Goal: Download file/media: Download file/media

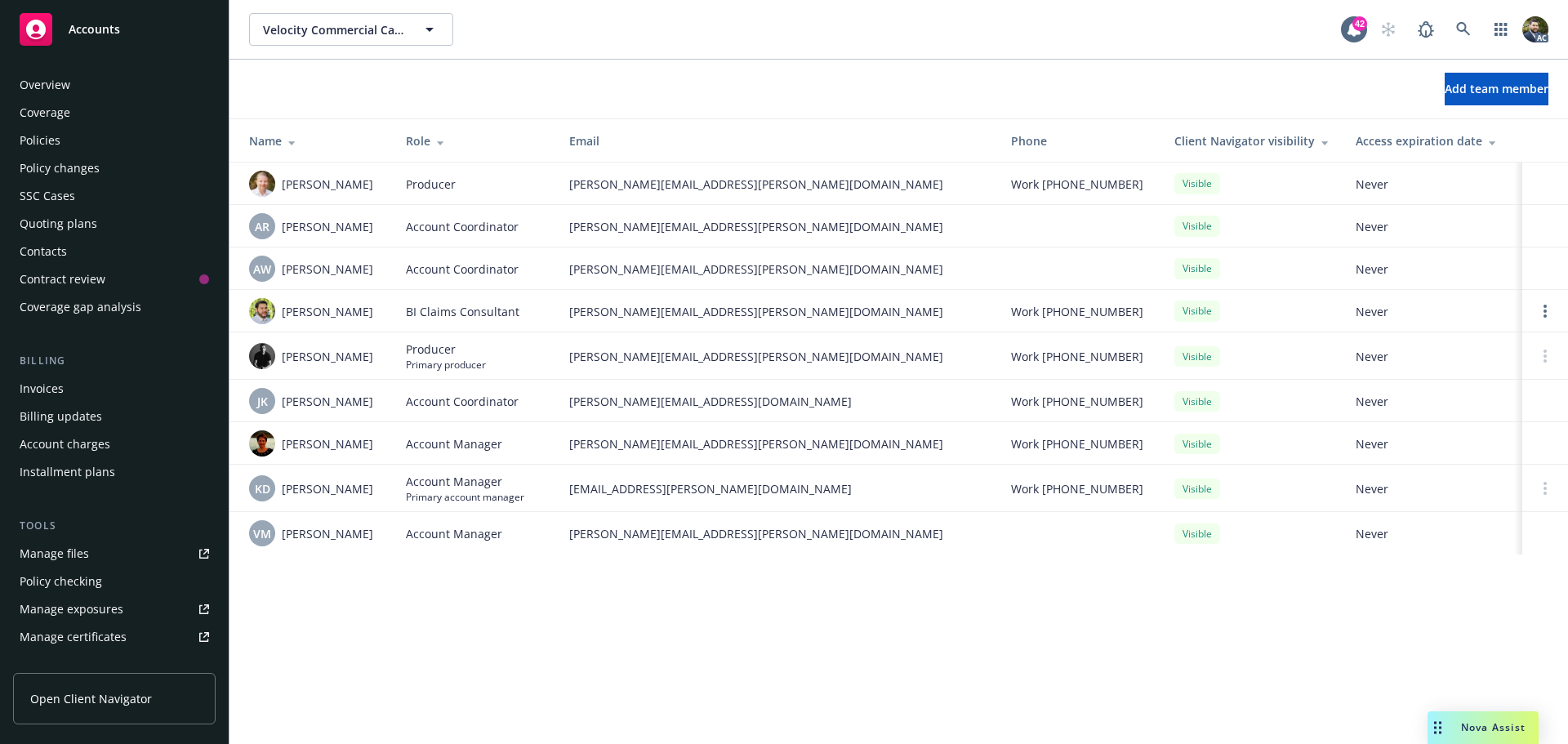
scroll to position [348, 0]
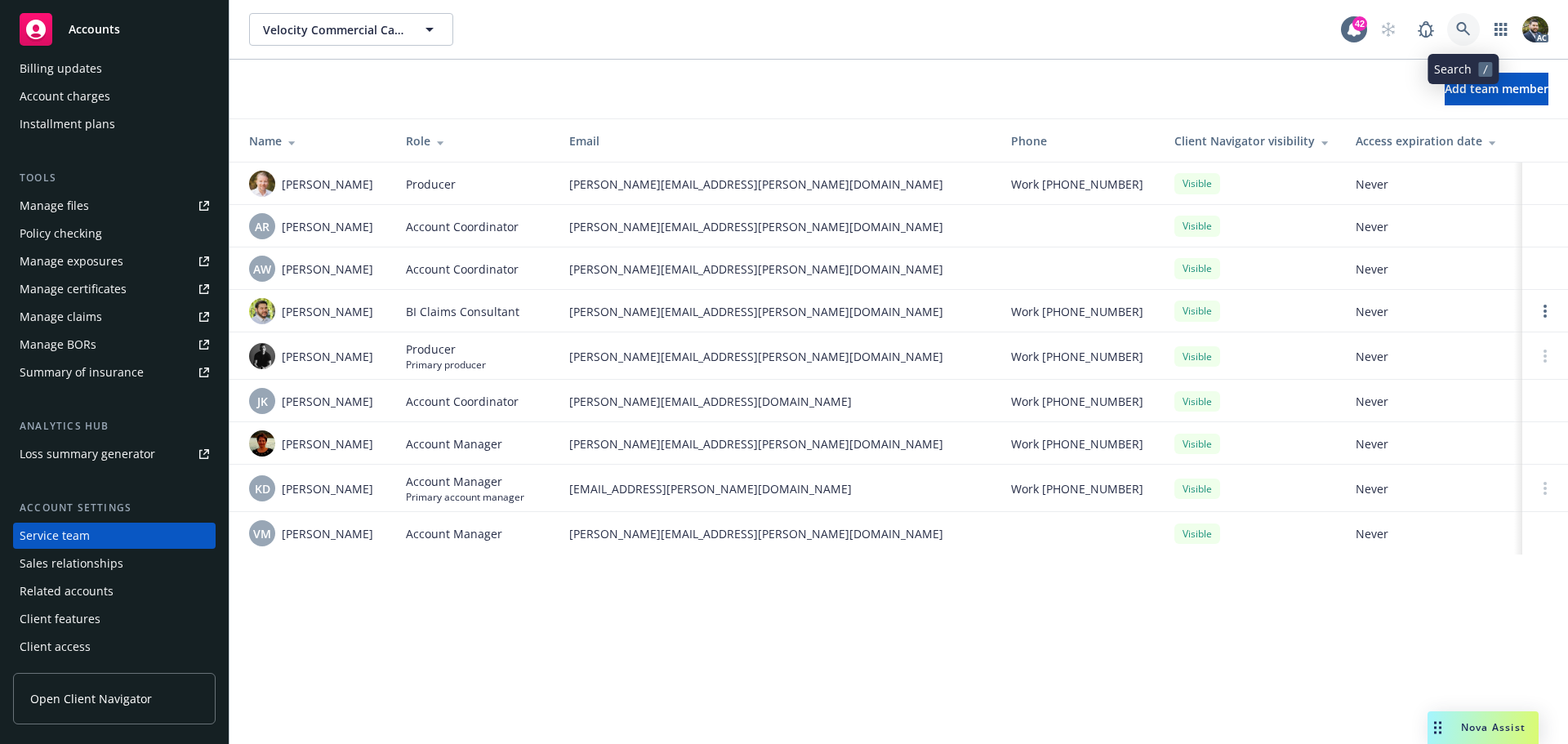
click at [1466, 21] on link at bounding box center [1464, 30] width 33 height 33
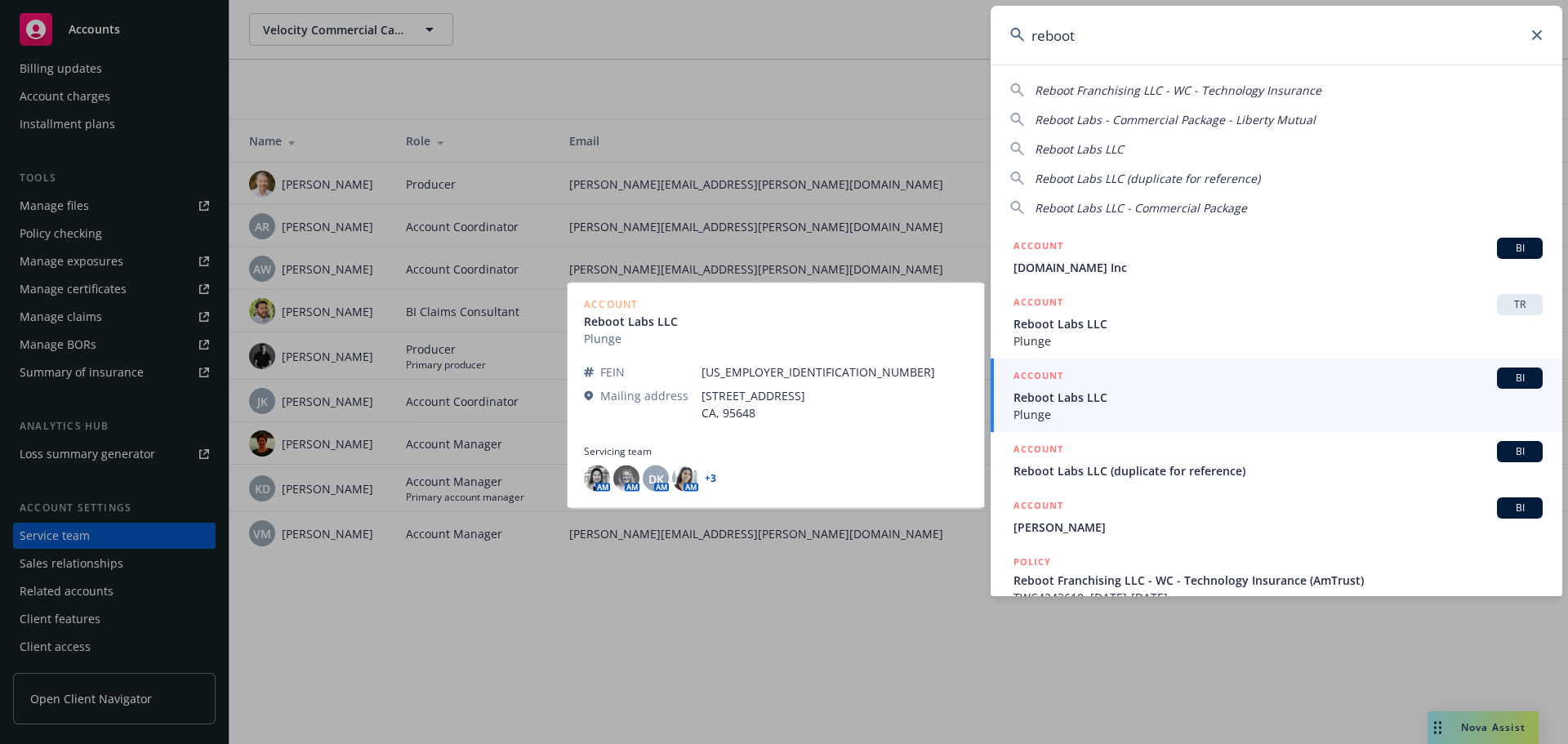
type input "reboot"
click at [1153, 403] on span "Reboot Labs LLC" at bounding box center [1278, 397] width 529 height 17
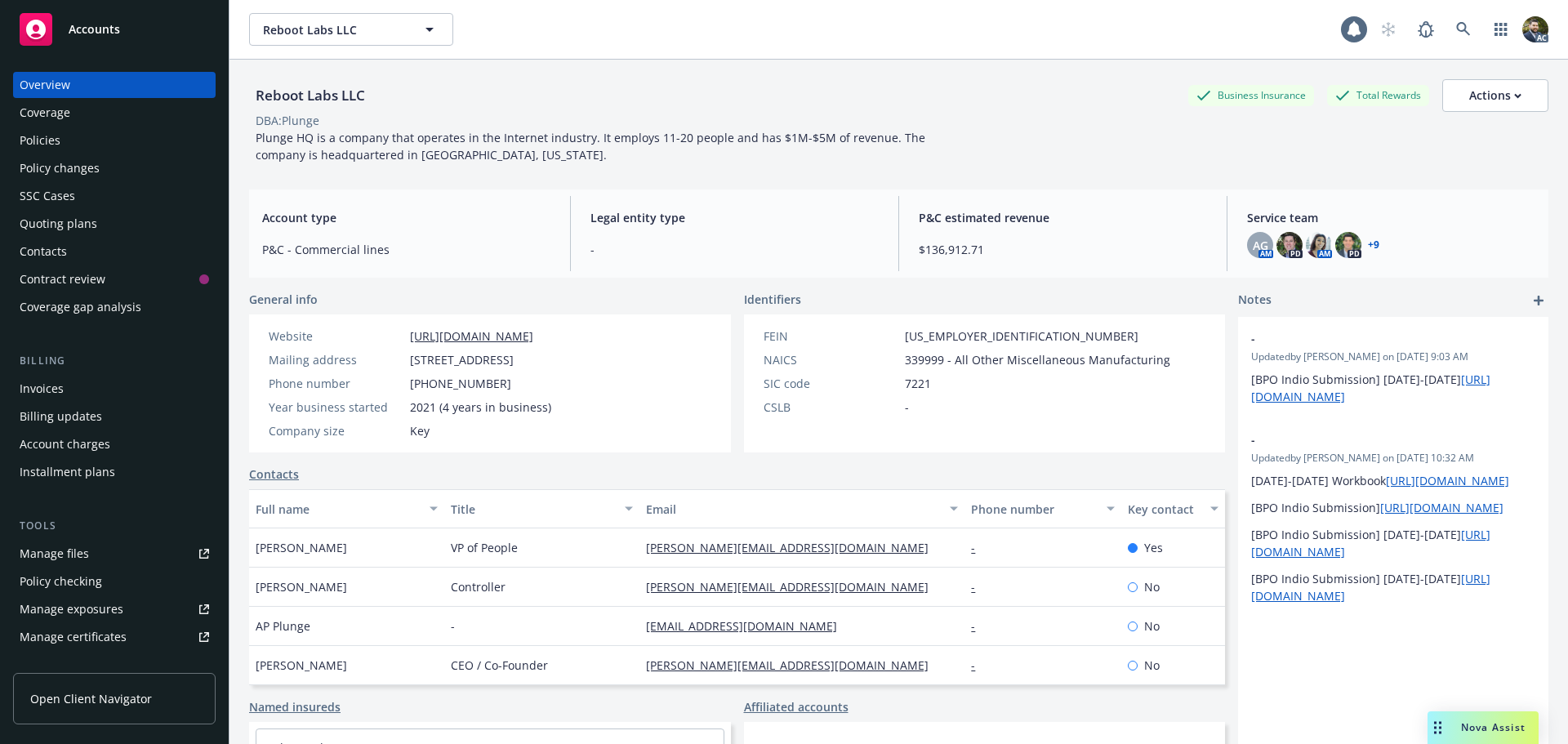
click at [69, 134] on div "Policies" at bounding box center [114, 141] width 189 height 26
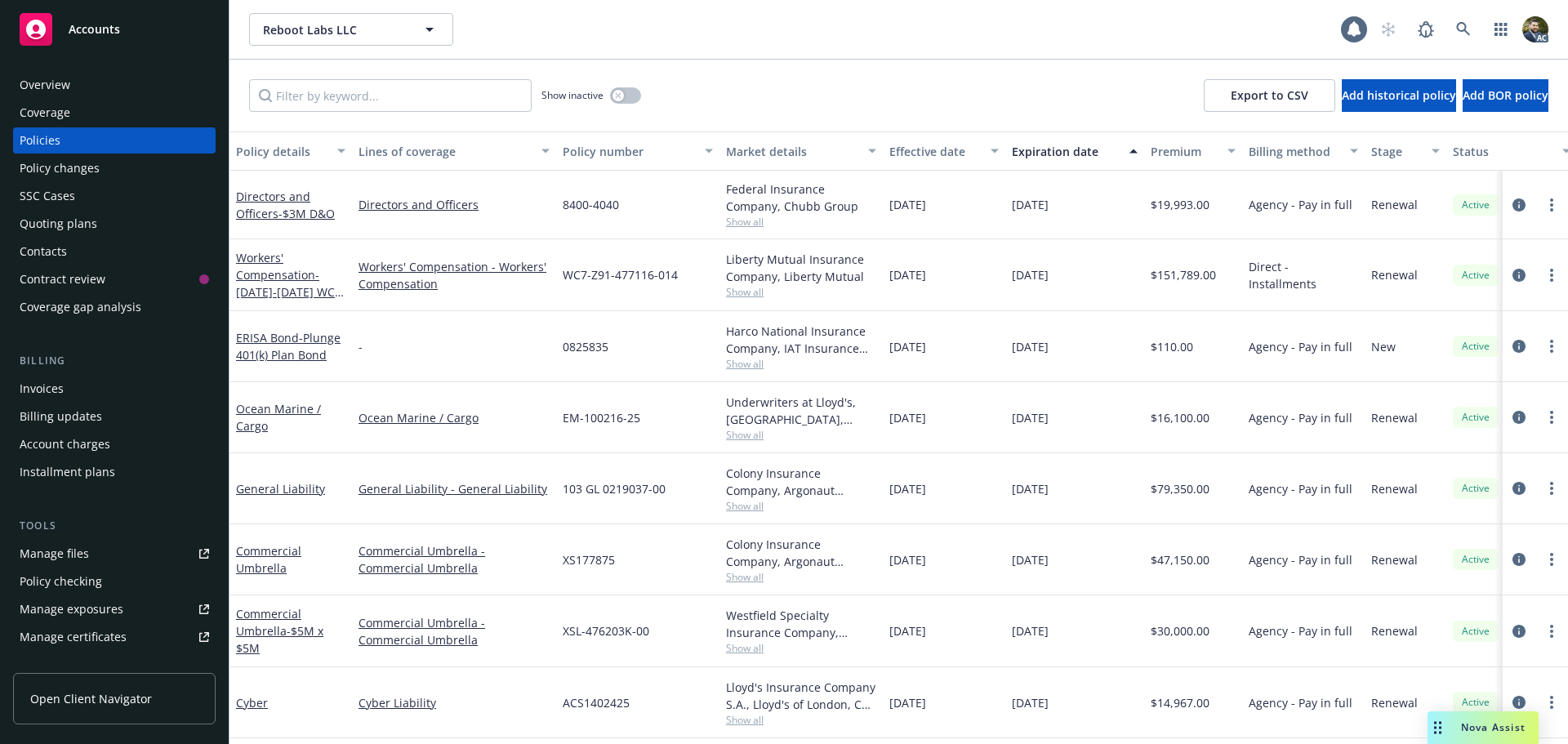
click at [293, 152] on div "Policy details" at bounding box center [281, 151] width 91 height 17
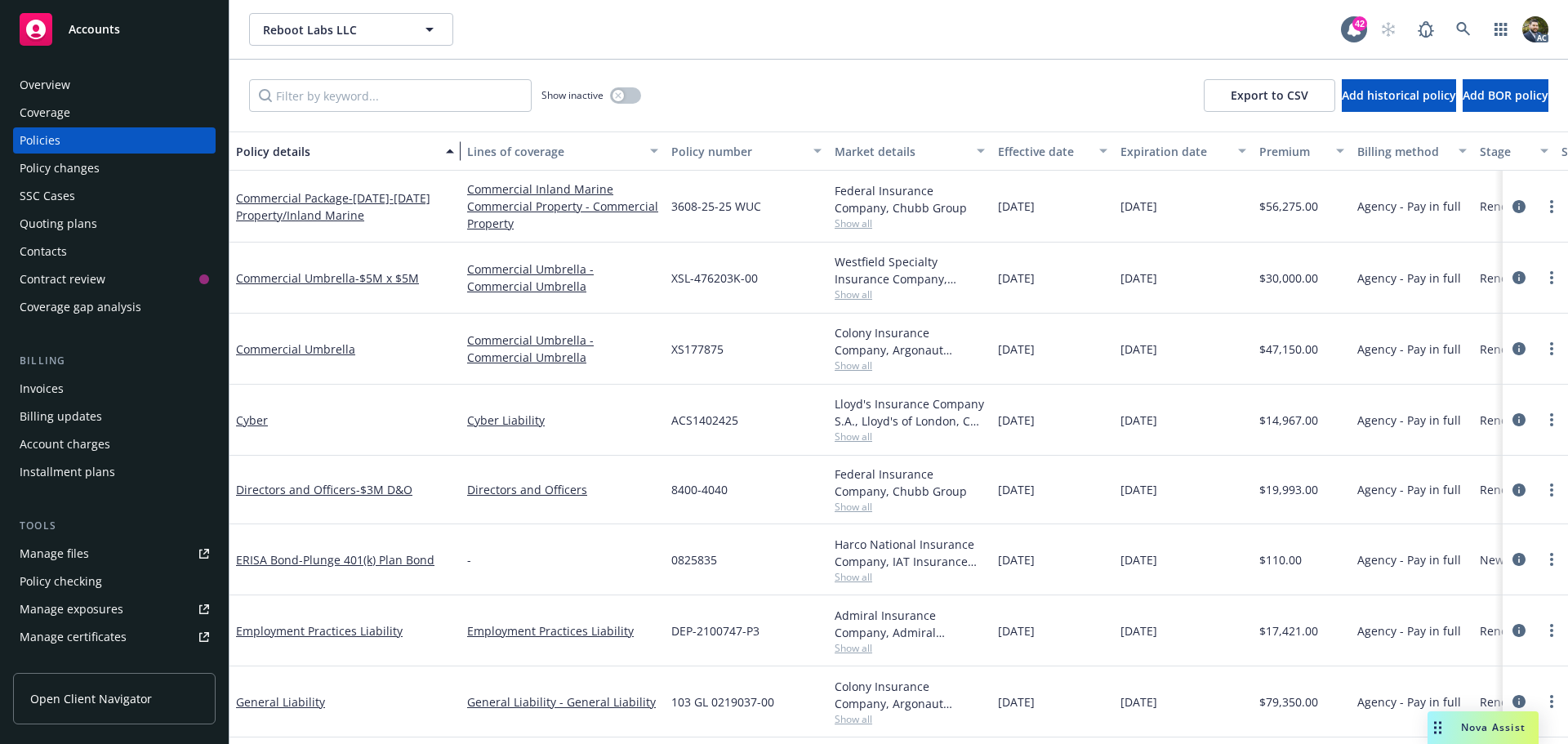
drag, startPoint x: 351, startPoint y: 149, endPoint x: 459, endPoint y: 164, distance: 109.0
click at [459, 164] on button "Policy details" at bounding box center [344, 151] width 231 height 39
click at [1509, 419] on link "circleInformation" at bounding box center [1519, 420] width 20 height 20
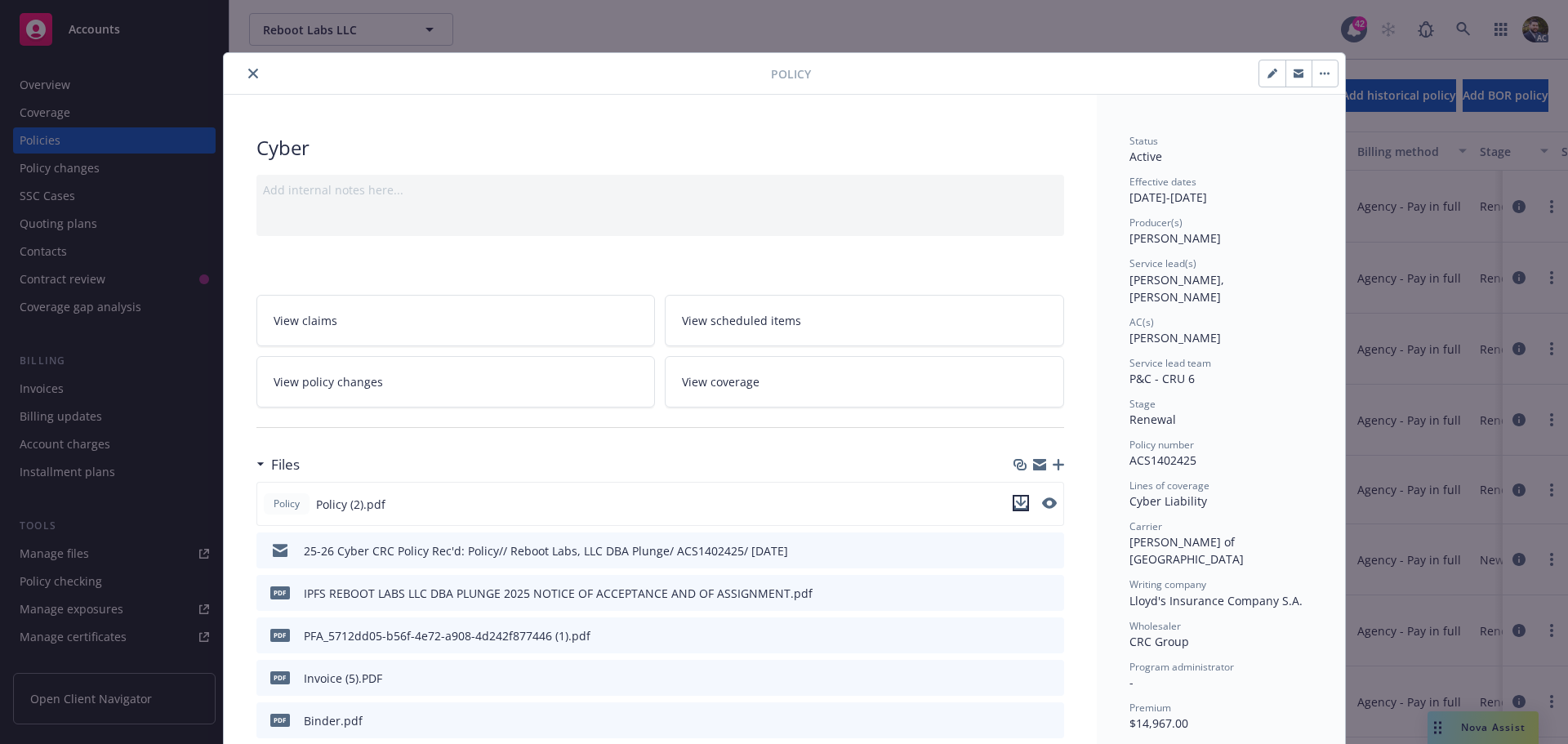
click at [1015, 501] on icon "download file" at bounding box center [1020, 501] width 11 height 10
